Goal: Transaction & Acquisition: Purchase product/service

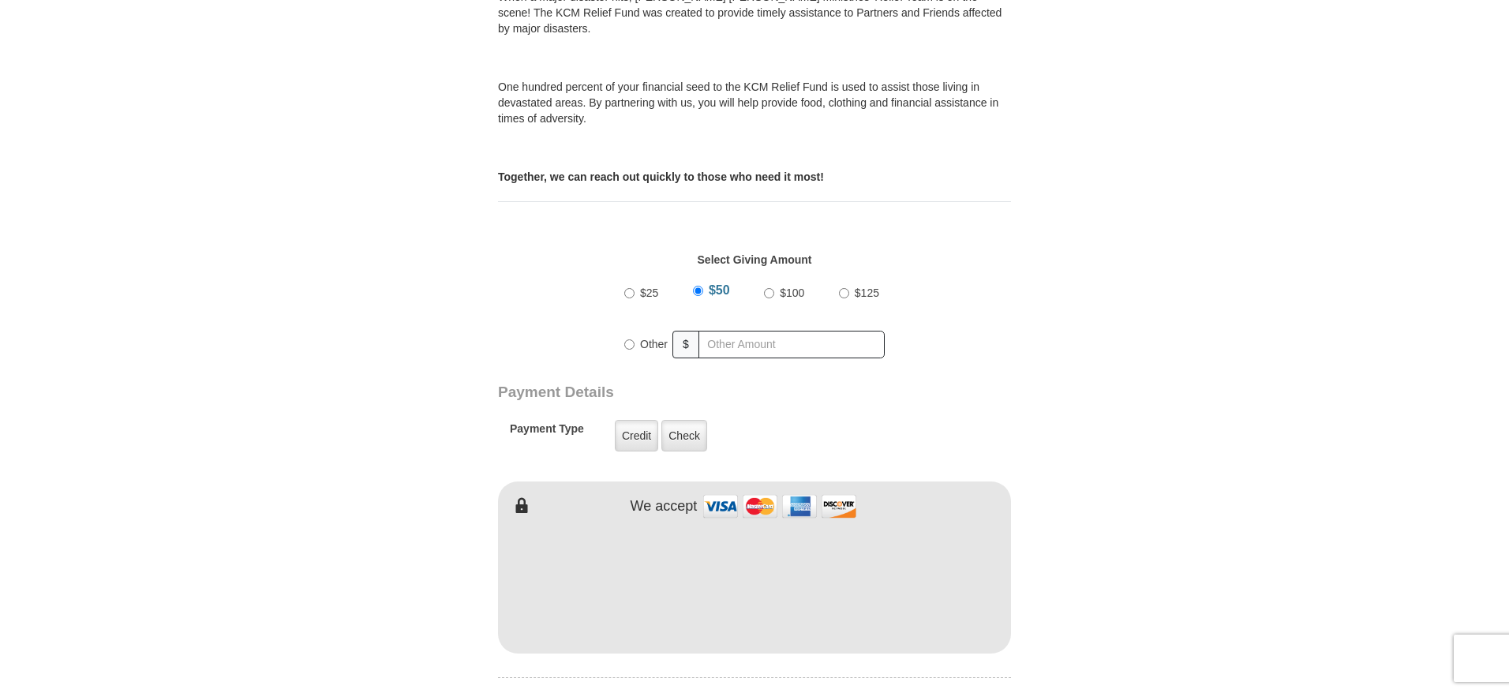
scroll to position [553, 0]
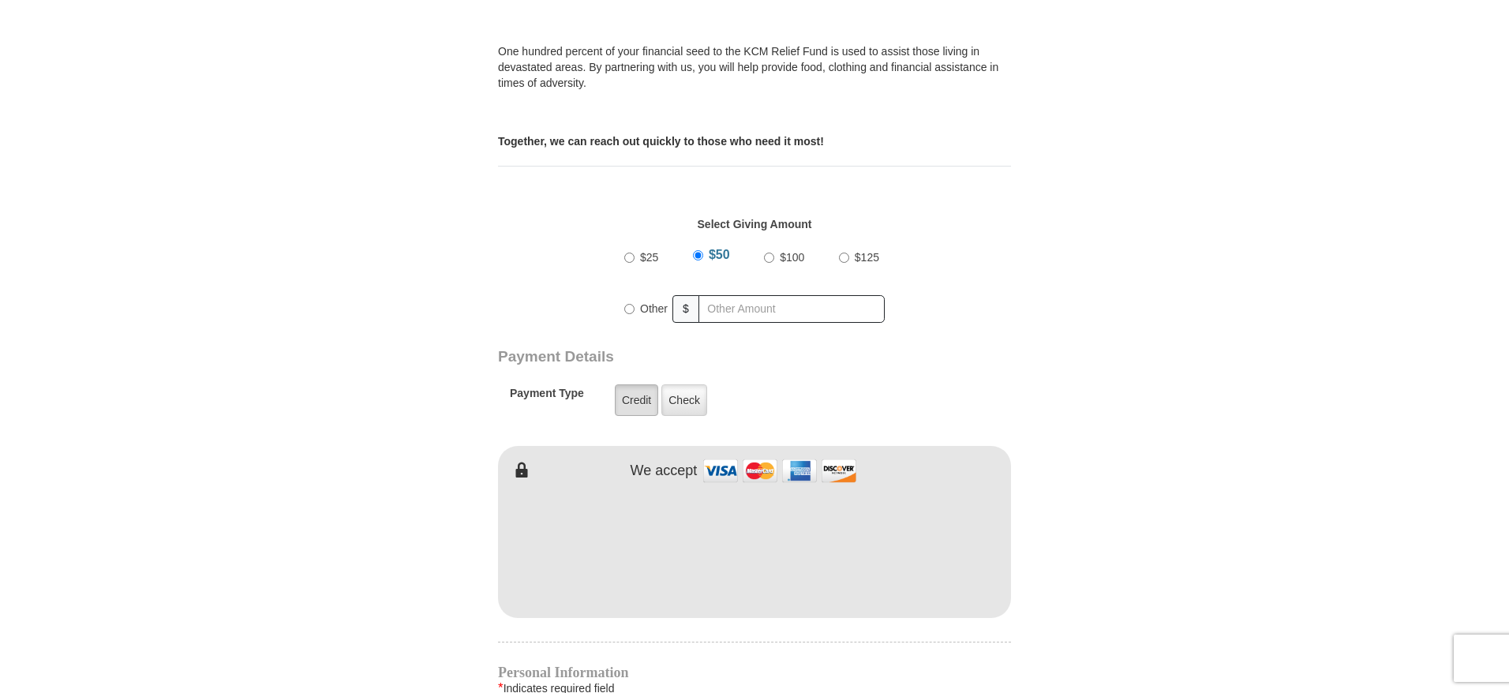
click at [625, 387] on label "Credit" at bounding box center [636, 400] width 43 height 32
click at [0, 0] on input "Credit" at bounding box center [0, 0] width 0 height 0
type input "[PERSON_NAME]"
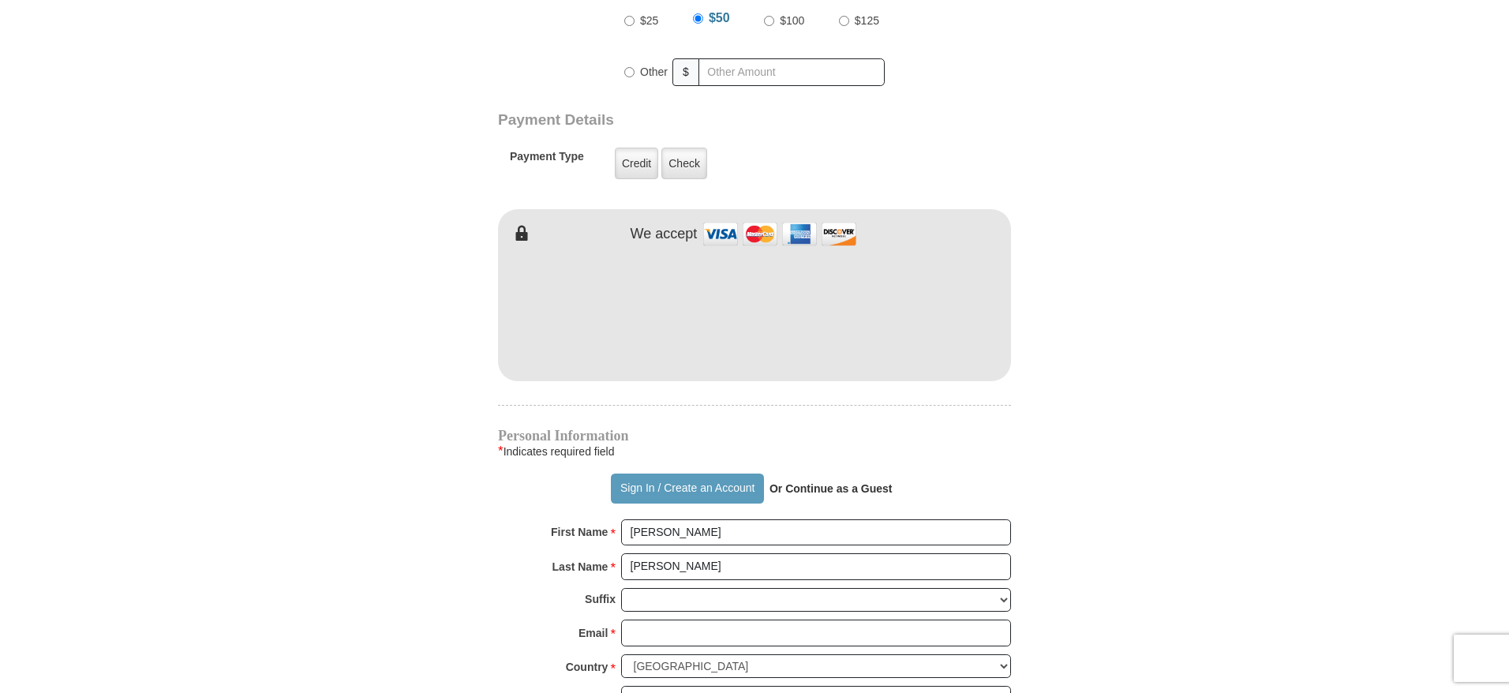
scroll to position [868, 0]
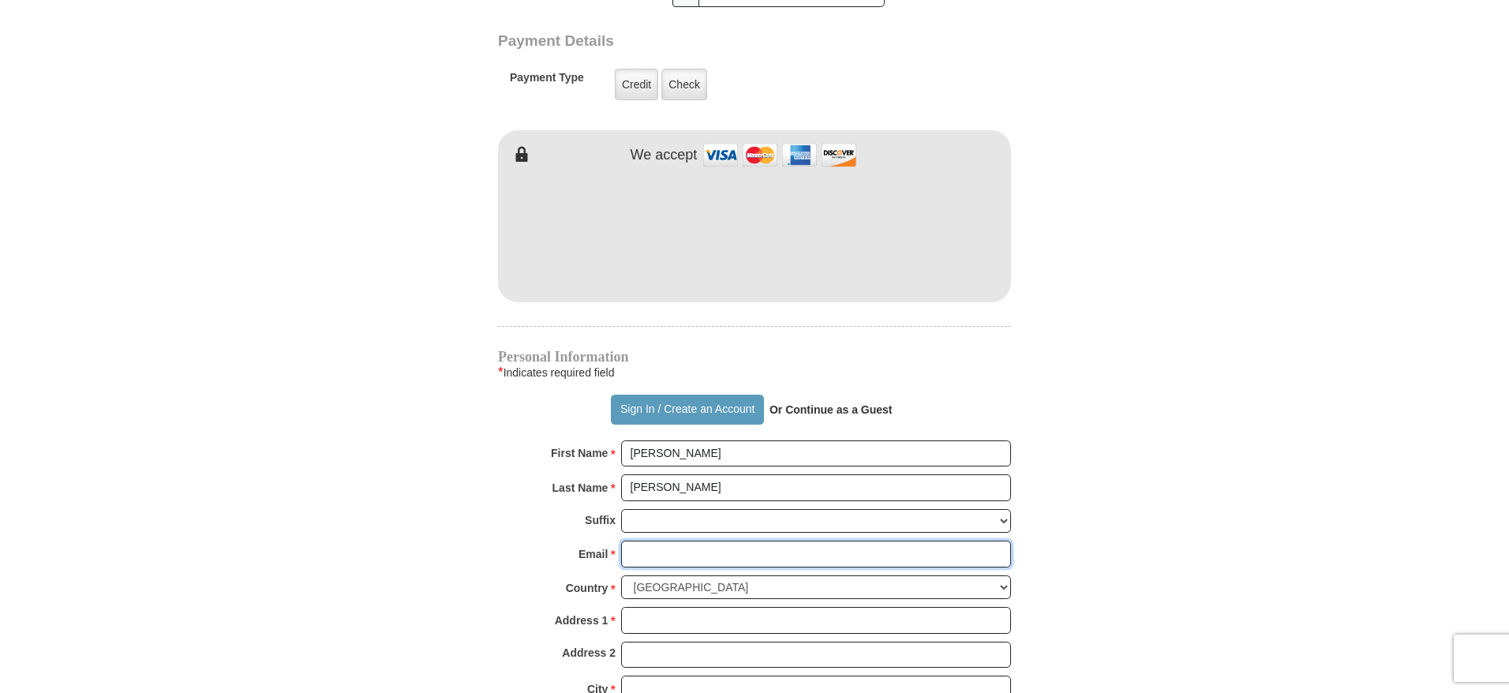
click at [662, 541] on input "Email *" at bounding box center [816, 554] width 390 height 27
type input "[EMAIL_ADDRESS][DOMAIN_NAME]"
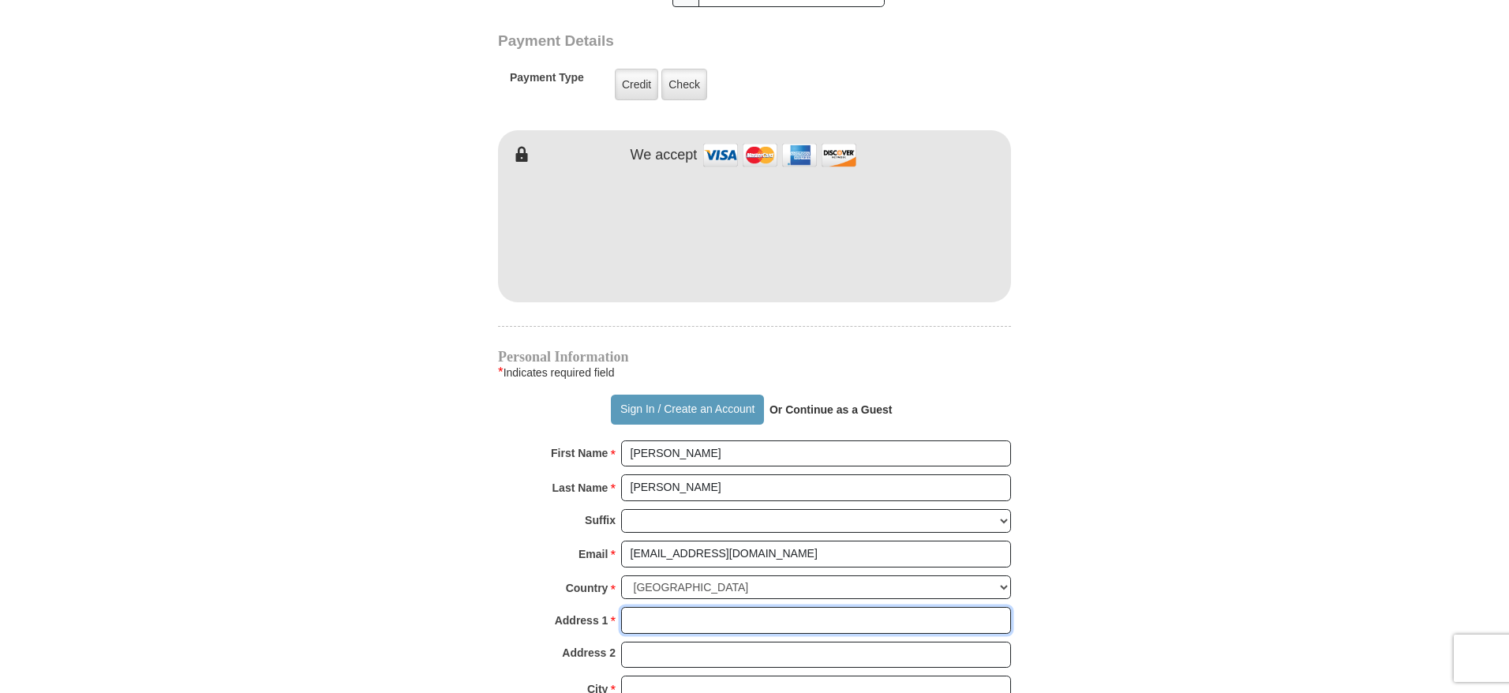
type input "[STREET_ADDRESS]"
type input "spc 102"
type input "REDLANDS"
select select "CA"
type input "92374"
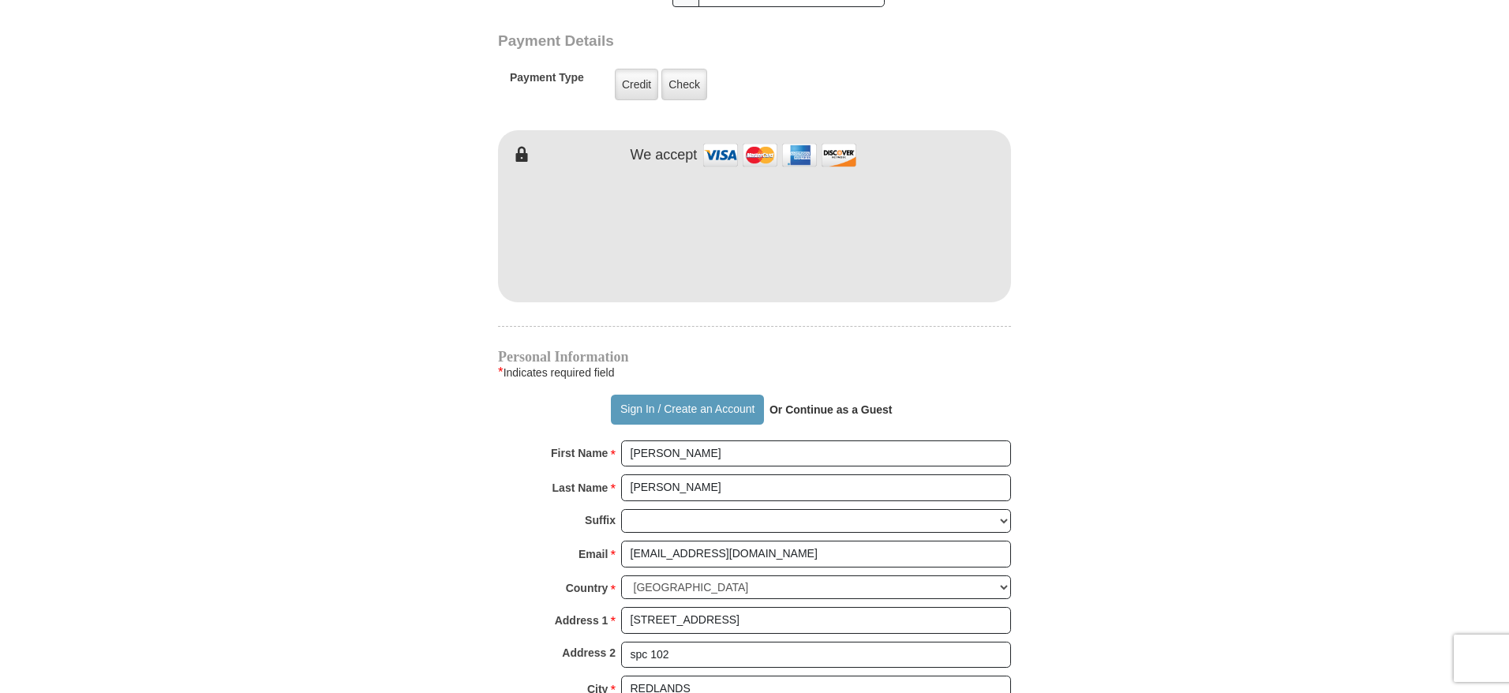
type input "6263927371"
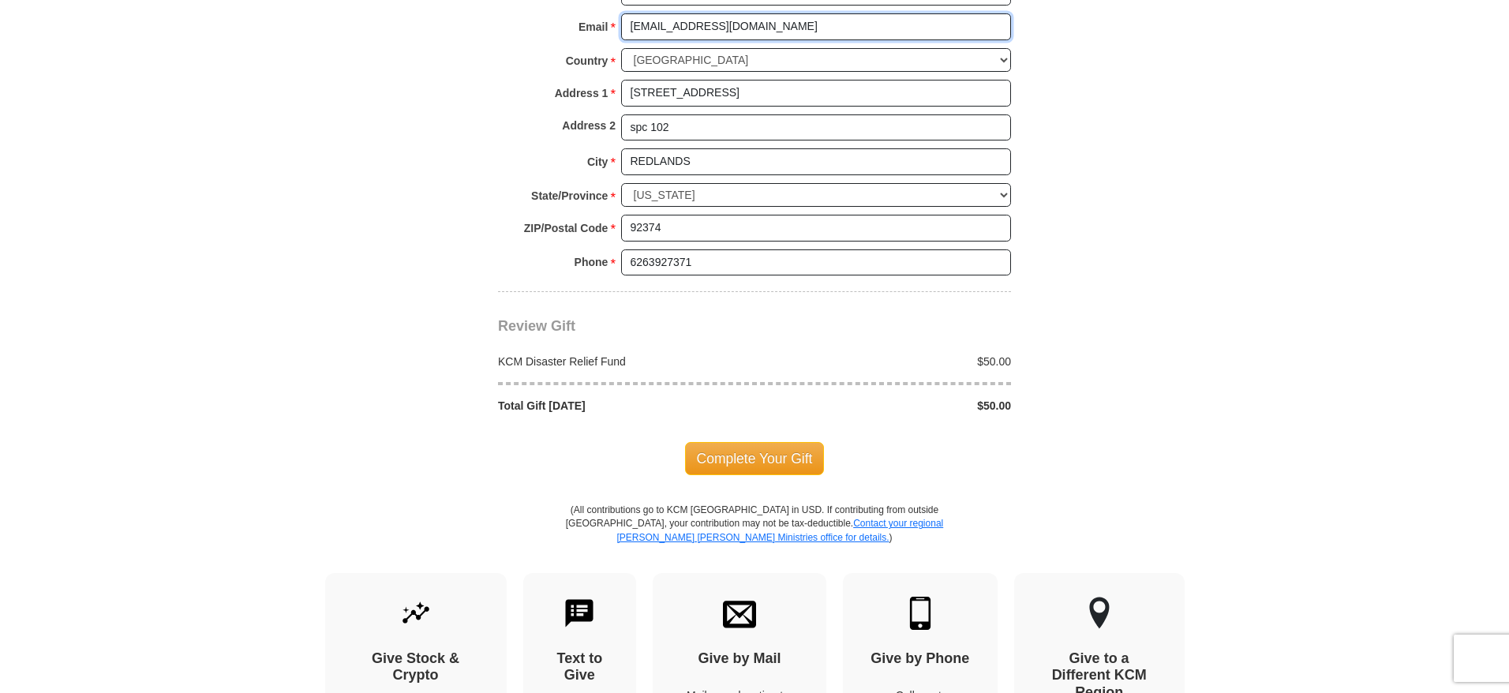
scroll to position [1421, 0]
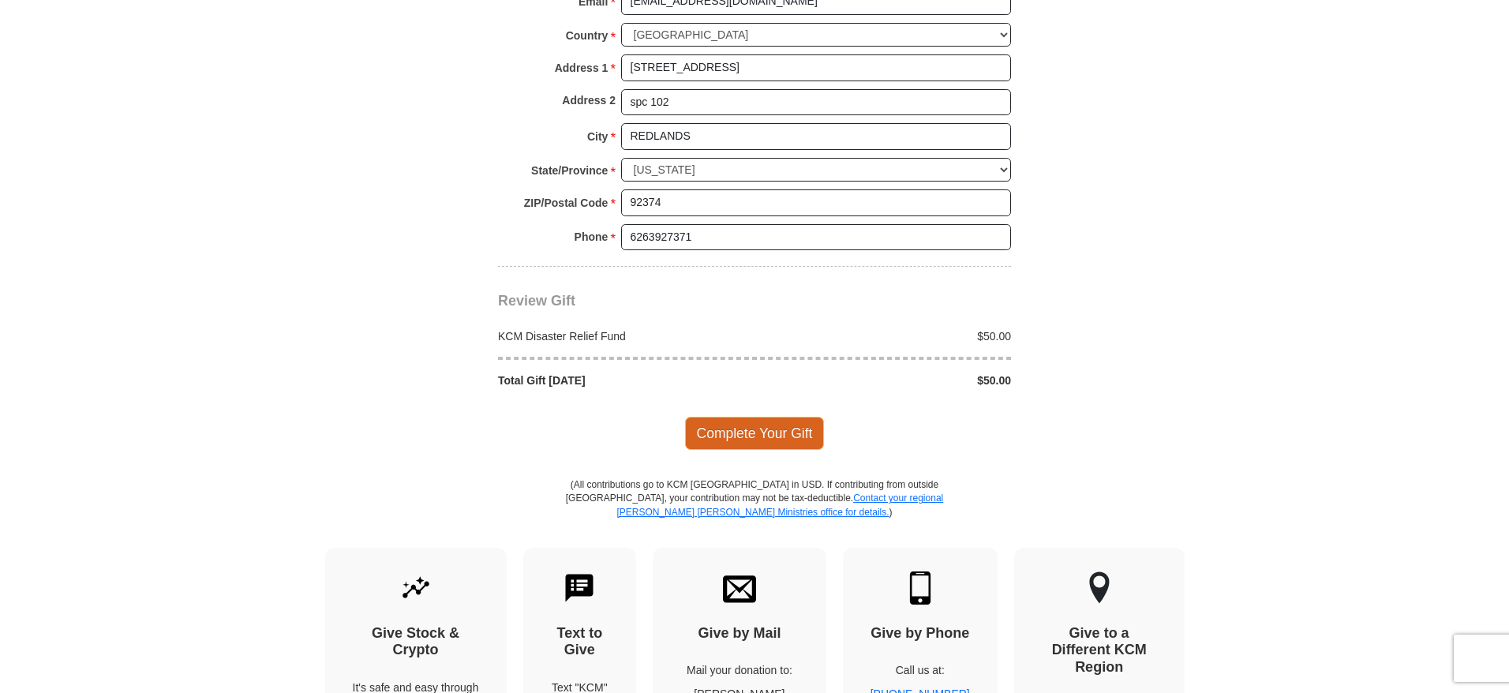
click at [739, 420] on span "Complete Your Gift" at bounding box center [755, 433] width 140 height 33
